Goal: Transaction & Acquisition: Purchase product/service

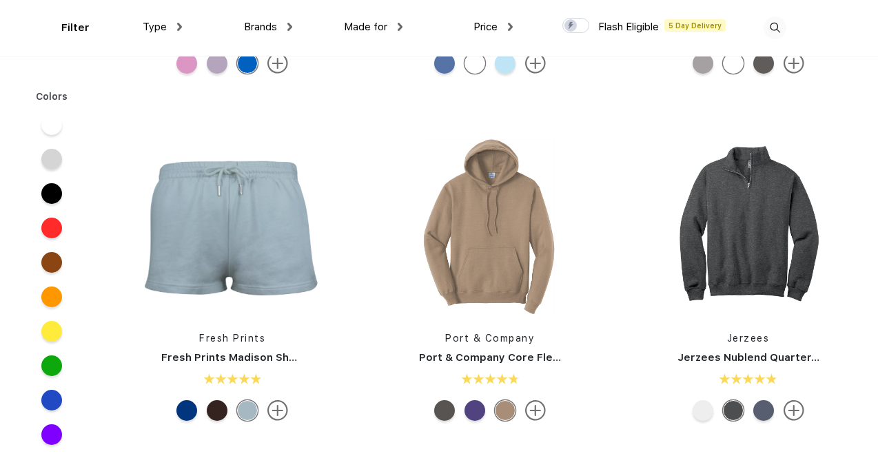
scroll to position [2726, 0]
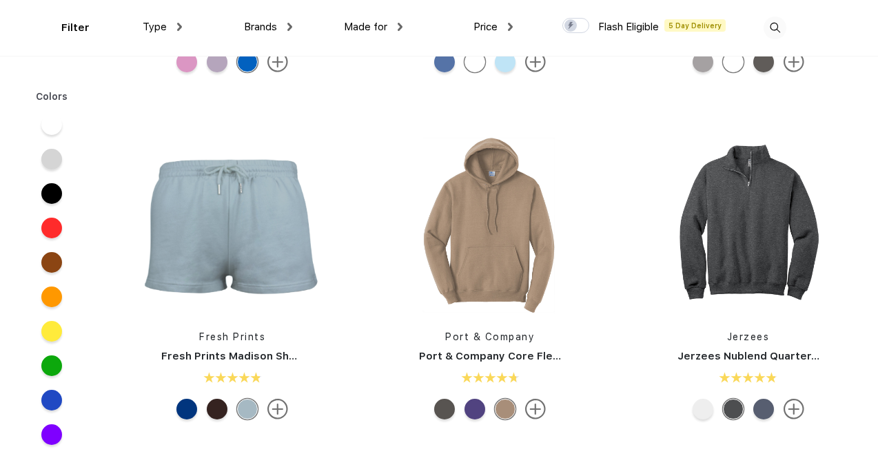
click at [789, 403] on img at bounding box center [793, 409] width 21 height 21
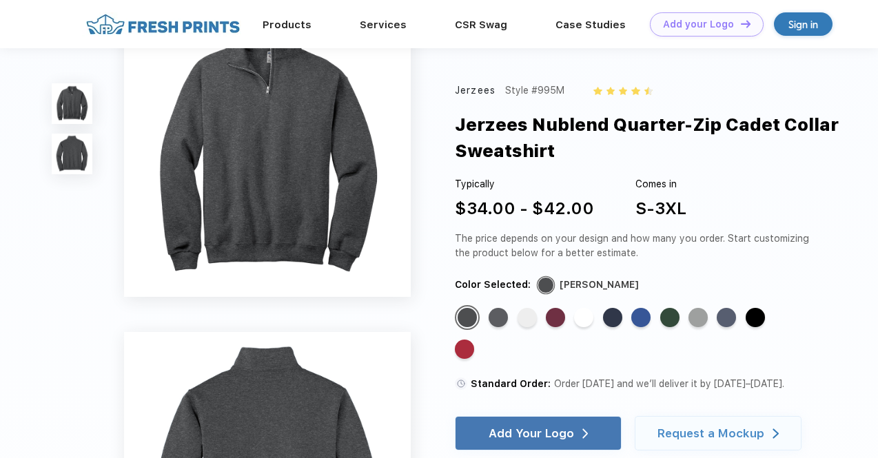
scroll to position [9, 0]
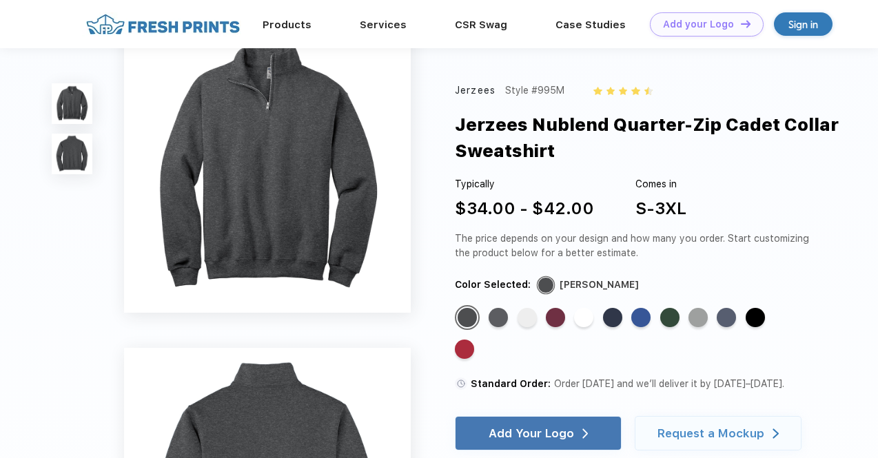
click at [553, 312] on div "Standard Color" at bounding box center [555, 317] width 19 height 19
